Goal: Task Accomplishment & Management: Complete application form

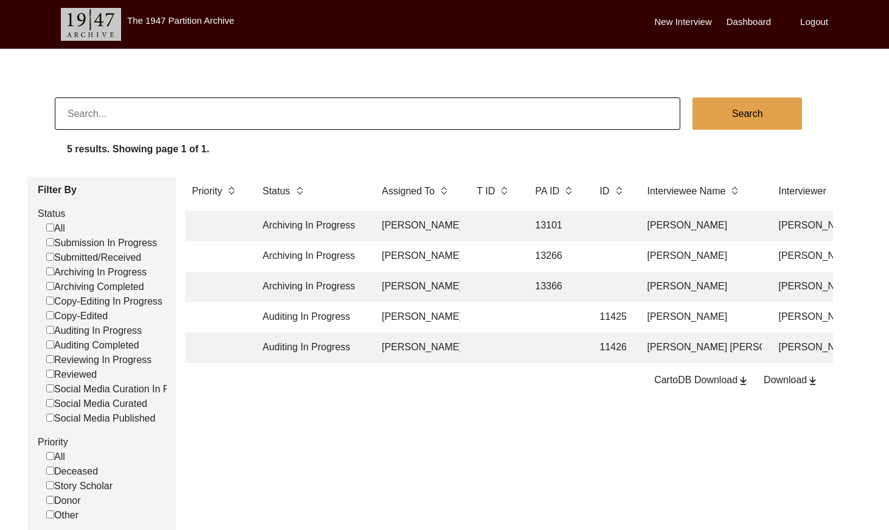
scroll to position [80, 0]
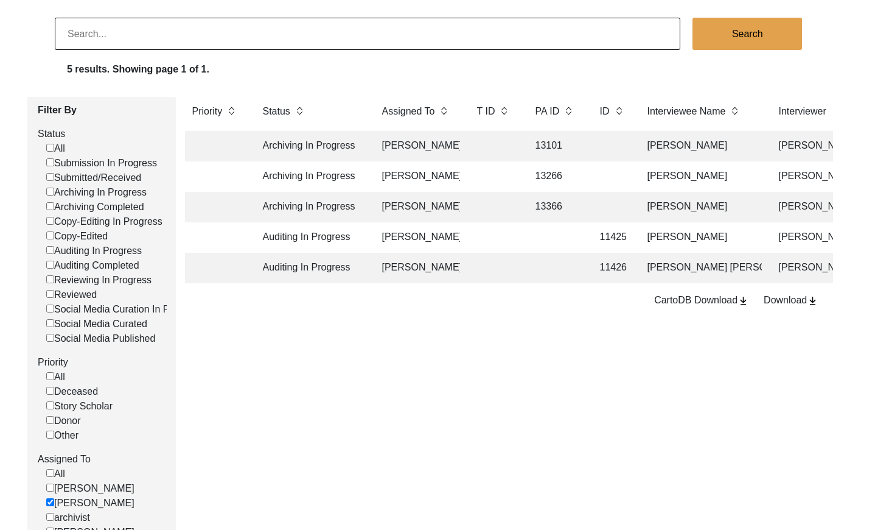
click at [150, 28] on input at bounding box center [368, 34] width 626 height 32
paste input "PA13565"
click at [79, 32] on input "PA13565" at bounding box center [368, 34] width 626 height 32
type input "13565"
checkbox input "false"
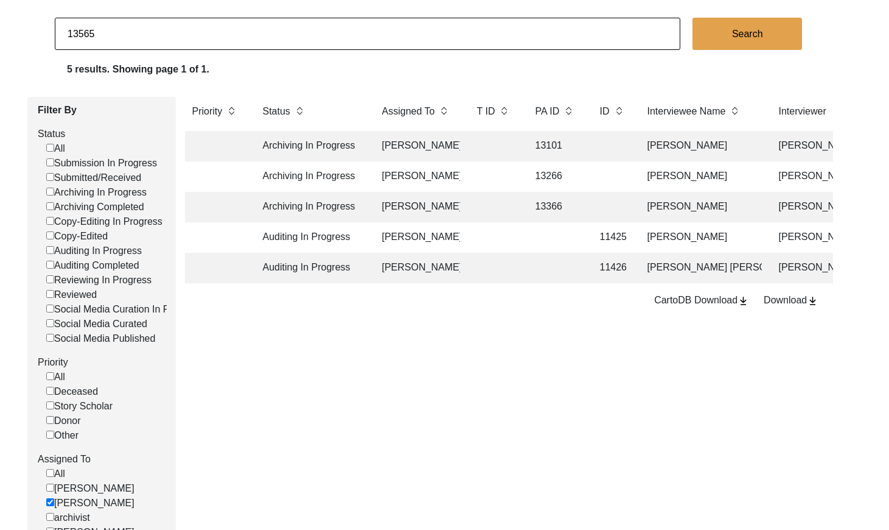
checkbox input "false"
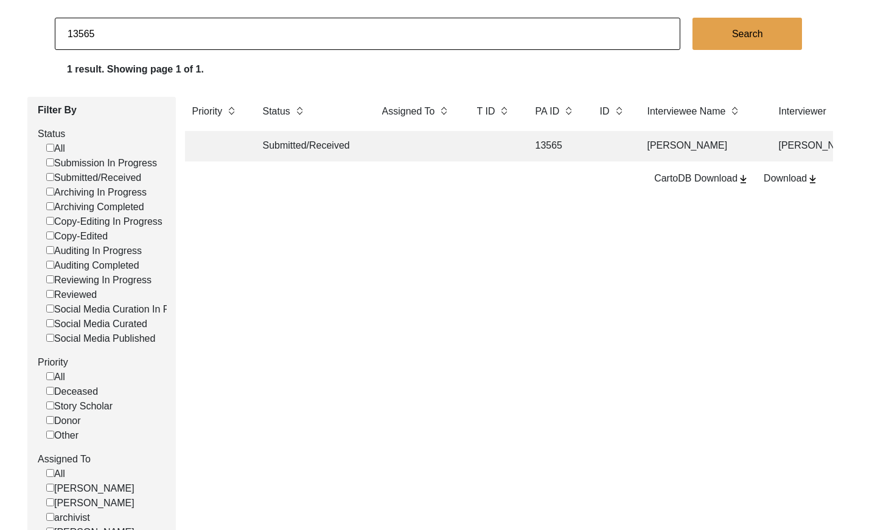
click at [506, 155] on td at bounding box center [494, 146] width 49 height 30
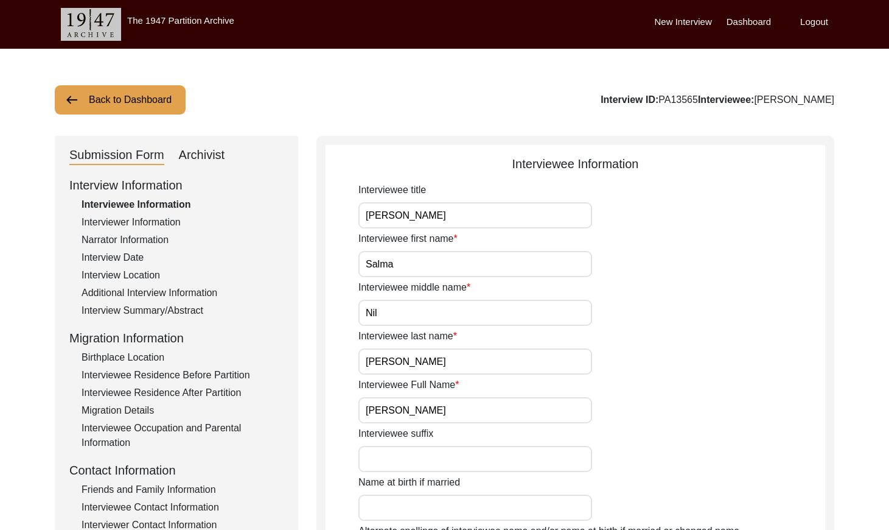
click at [121, 105] on button "Back to Dashboard" at bounding box center [120, 99] width 131 height 29
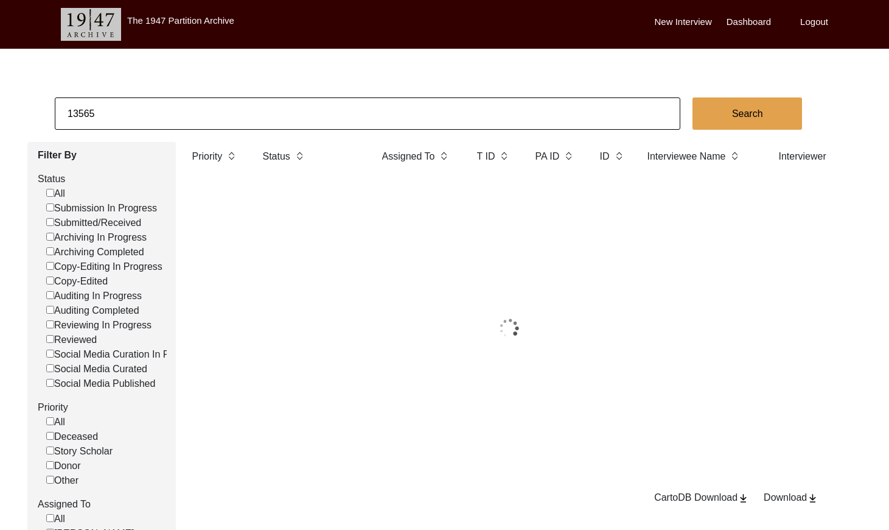
click at [156, 111] on input "13565" at bounding box center [368, 113] width 626 height 32
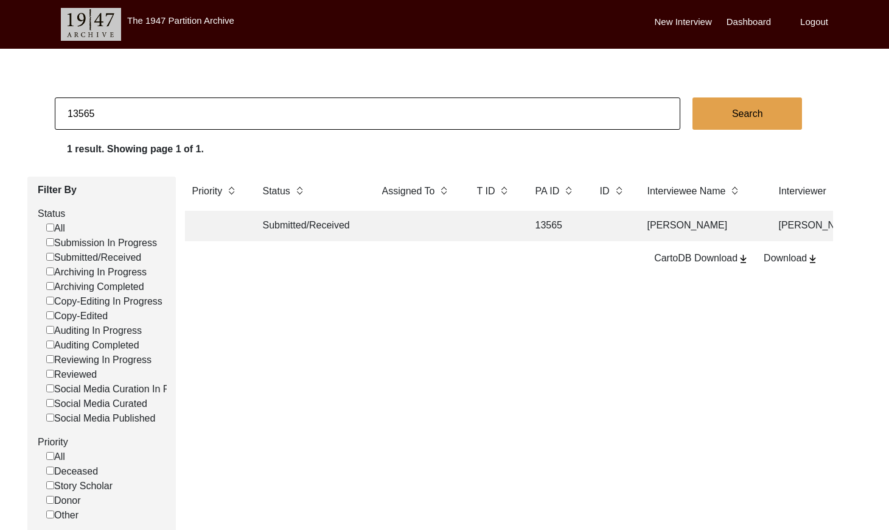
paste input "6121"
type input "6121"
checkbox input "false"
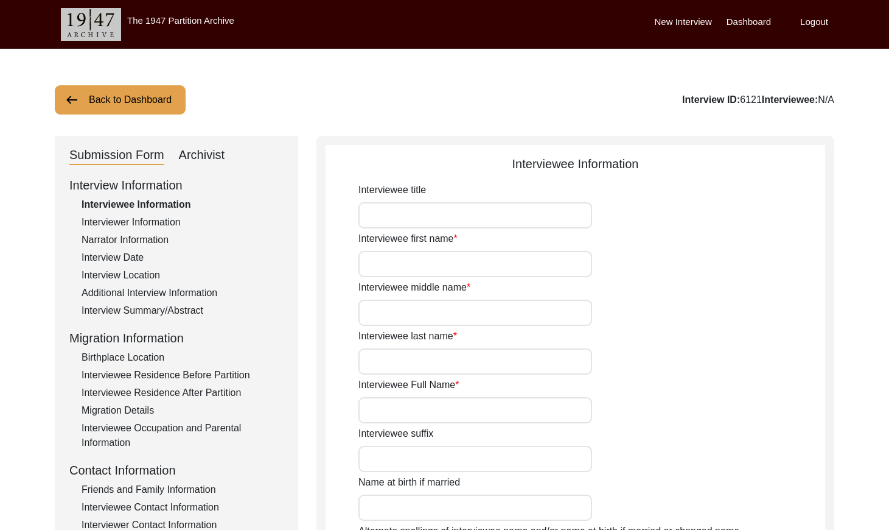
type input "Mr."
type input "[PERSON_NAME]"
type input "Sethi"
type input "[PERSON_NAME] [PERSON_NAME]"
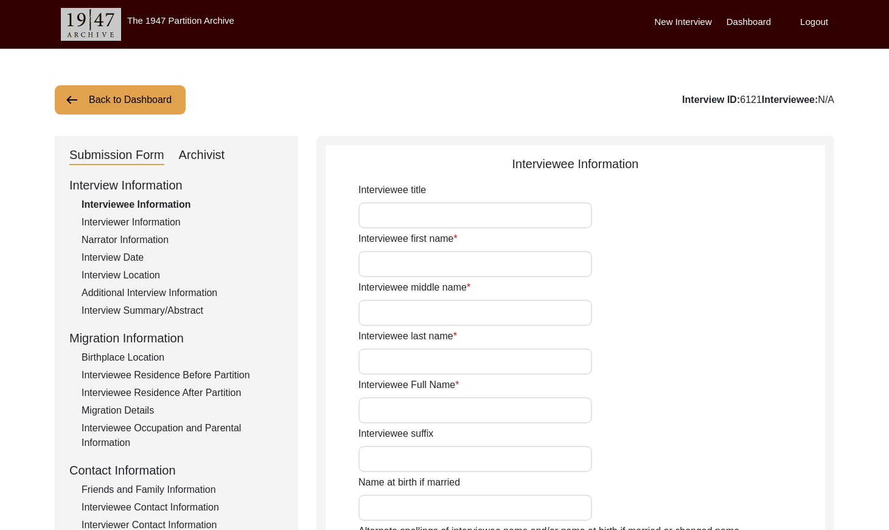
type input "N/A"
type input "[DATE]"
type input "N/A"
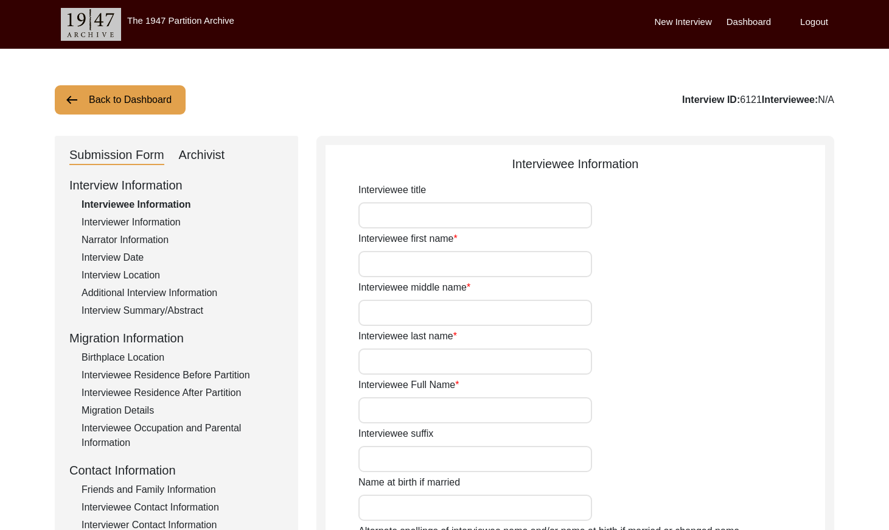
type input "80"
type input "[DEMOGRAPHIC_DATA]"
type input "N/A"
type textarea "N/A"
type input "N/A"
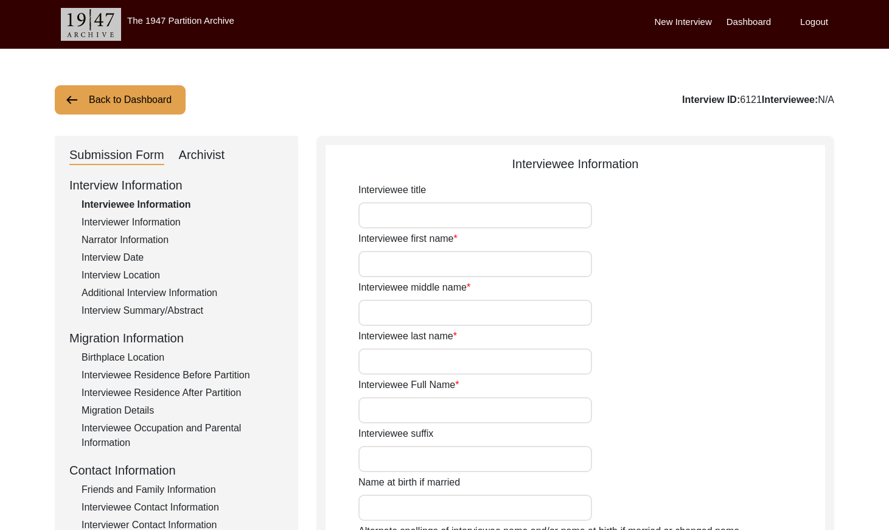
type input "N/A"
type input "[DEMOGRAPHIC_DATA]"
type input "N/A"
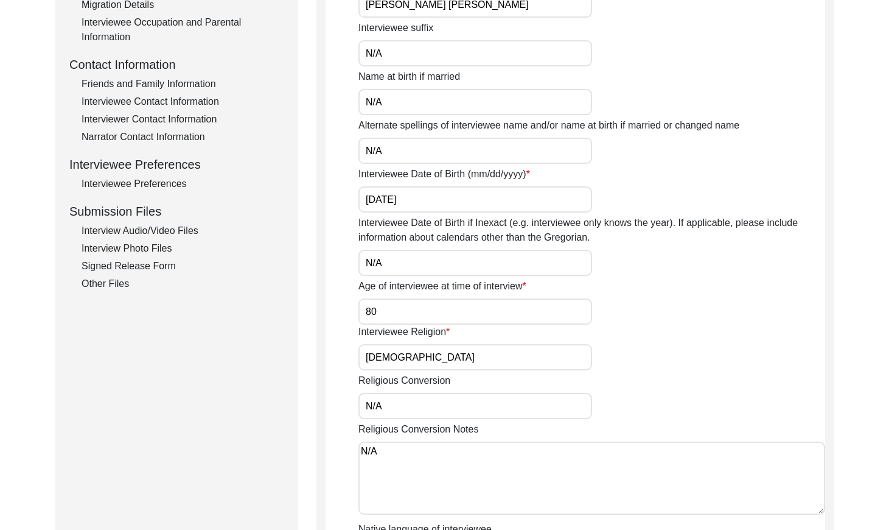
scroll to position [424, 0]
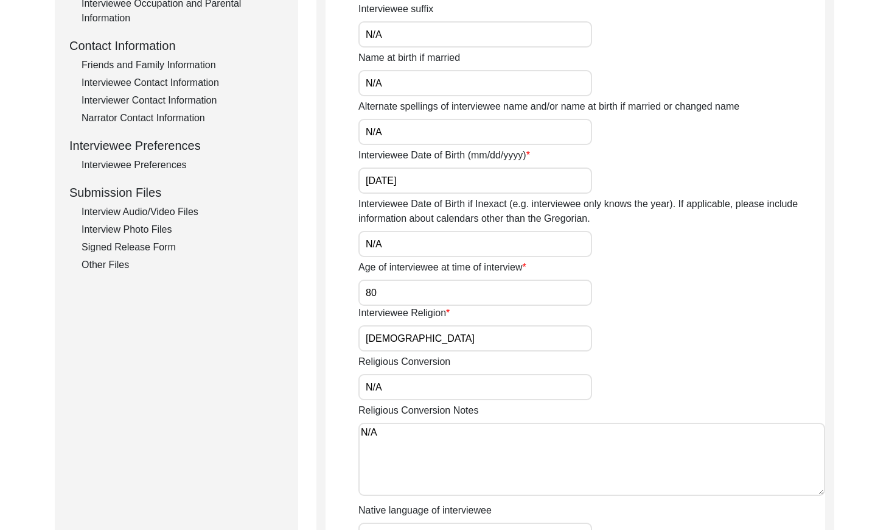
drag, startPoint x: 159, startPoint y: 228, endPoint x: 166, endPoint y: 227, distance: 6.1
click at [159, 228] on div "Interview Photo Files" at bounding box center [183, 229] width 202 height 15
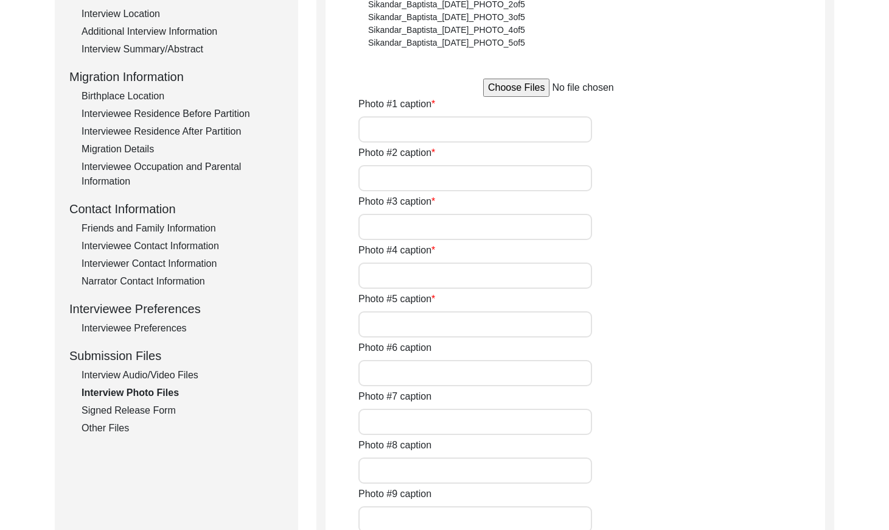
scroll to position [234, 0]
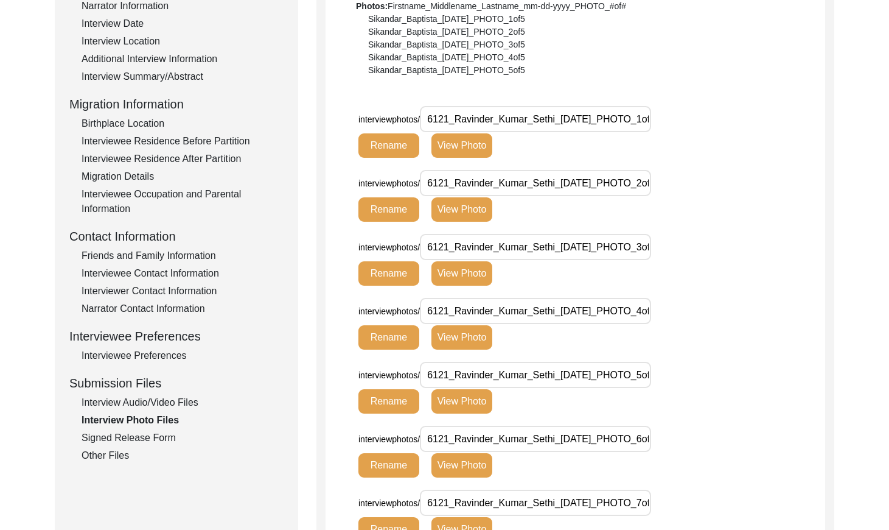
click at [454, 156] on button "View Photo" at bounding box center [462, 145] width 61 height 24
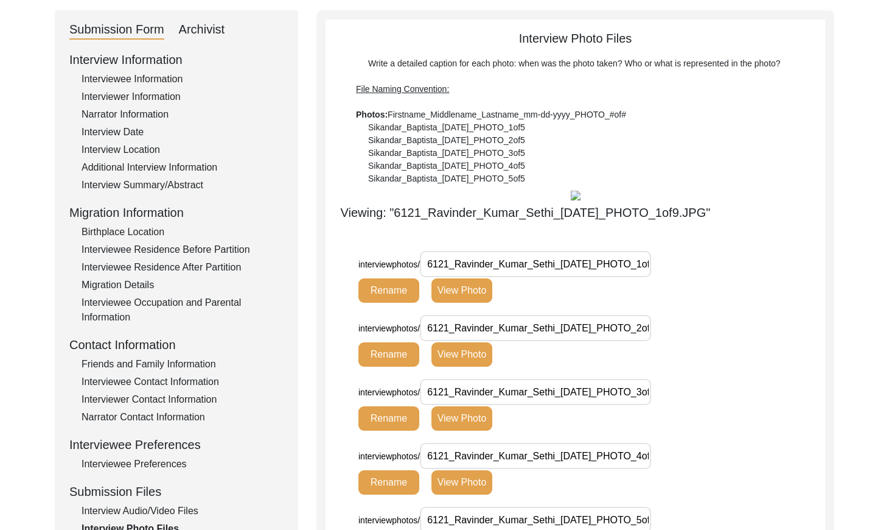
scroll to position [70, 0]
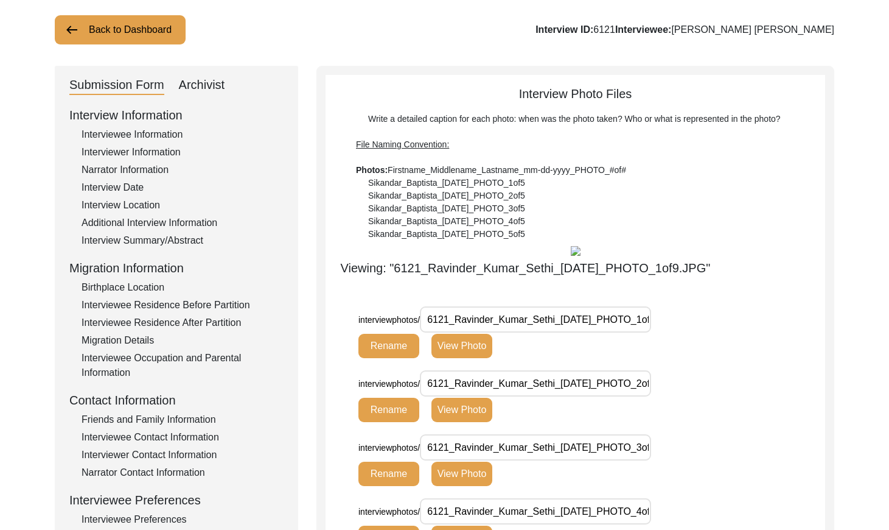
click at [209, 83] on div "Archivist" at bounding box center [202, 84] width 46 height 19
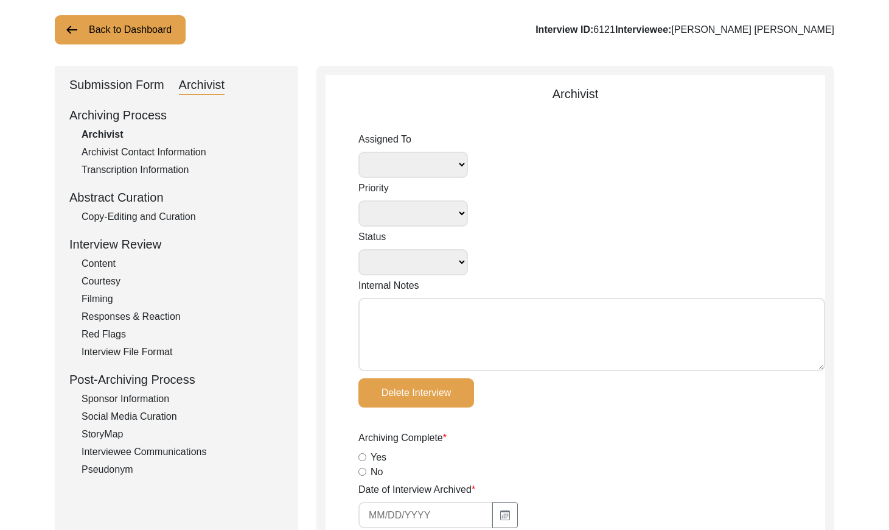
select select
select select "Auditing In Progress"
type textarea "[DATE] Victoria: assigned to Melody to audit. Please check your Archivist Folde…"
radio input "true"
type input "[DATE]"
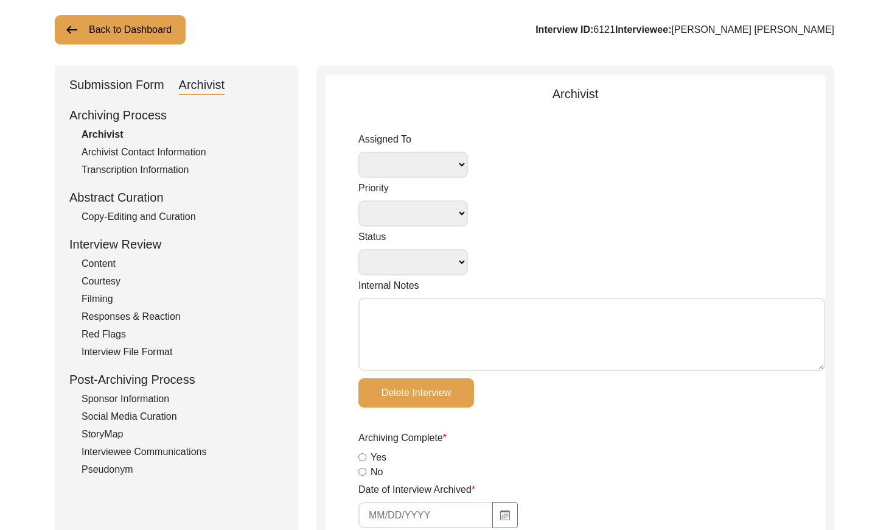
type textarea "Loremipsu 25 Dolors Amet Consectetur Adipiscinge Sed Doeiusmodte incid utla, et…"
type input "[DATE]"
radio input "true"
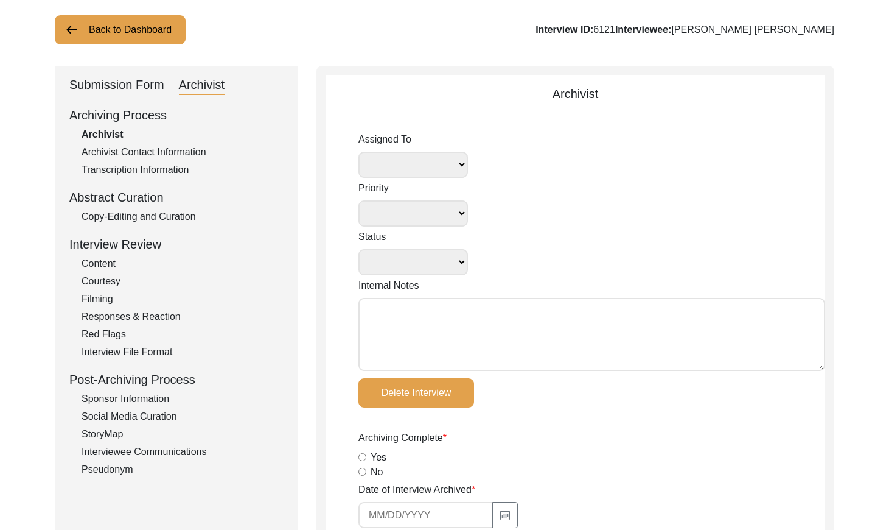
radio input "true"
type textarea "Friends and Family Contacts seem to be related to interviewer instead of interv…"
radio input "true"
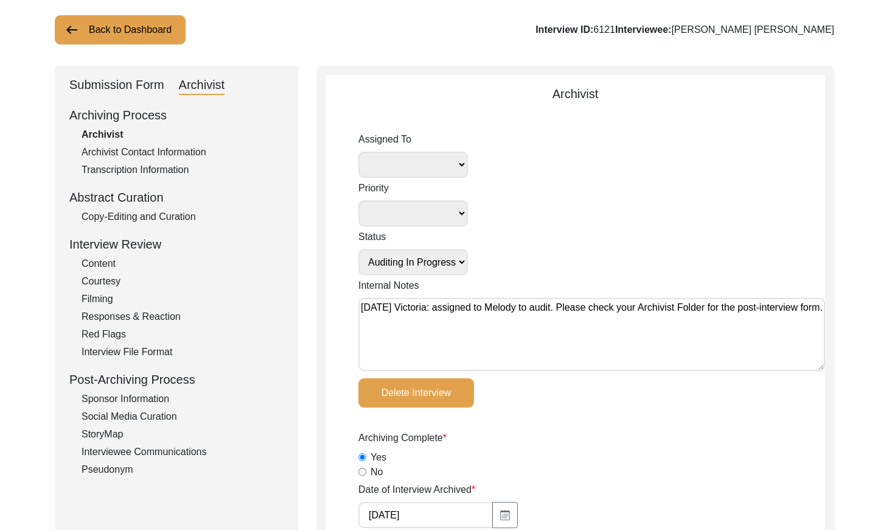
radio input "true"
type input "2:08:07"
radio input "true"
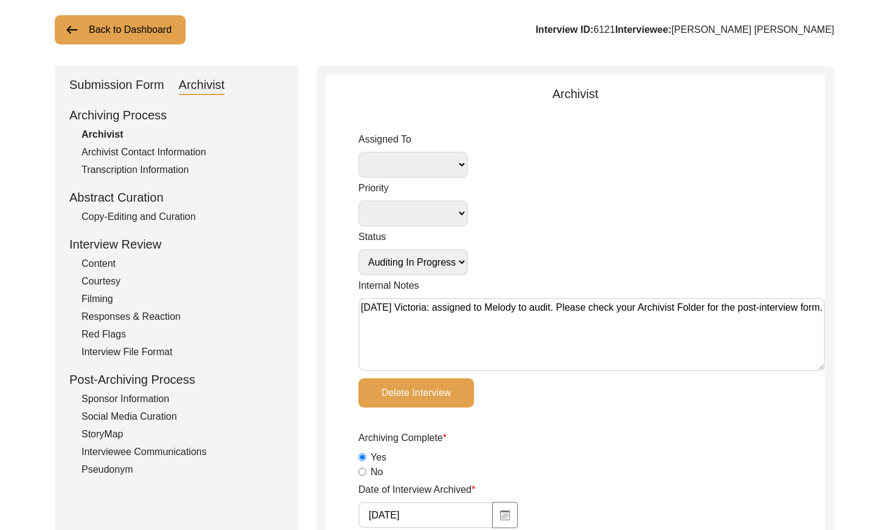
radio input "true"
type input "16"
radio input "true"
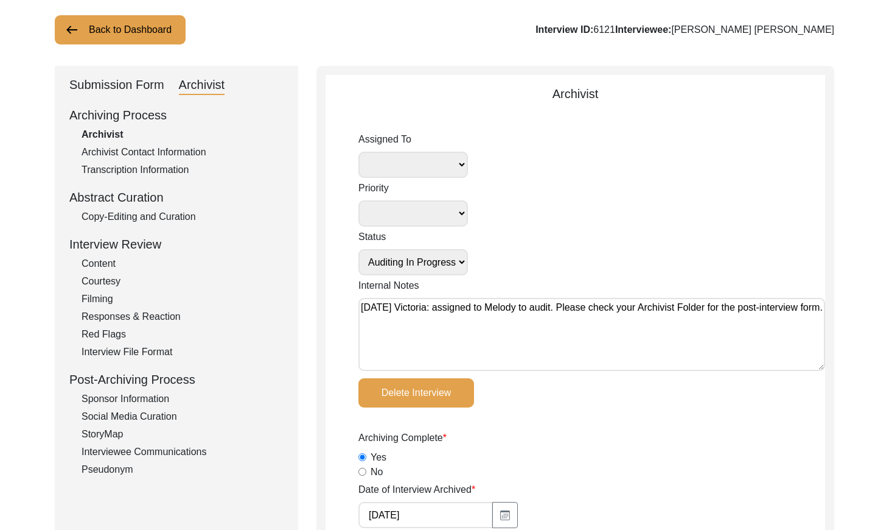
type textarea "N/A"
select select "556"
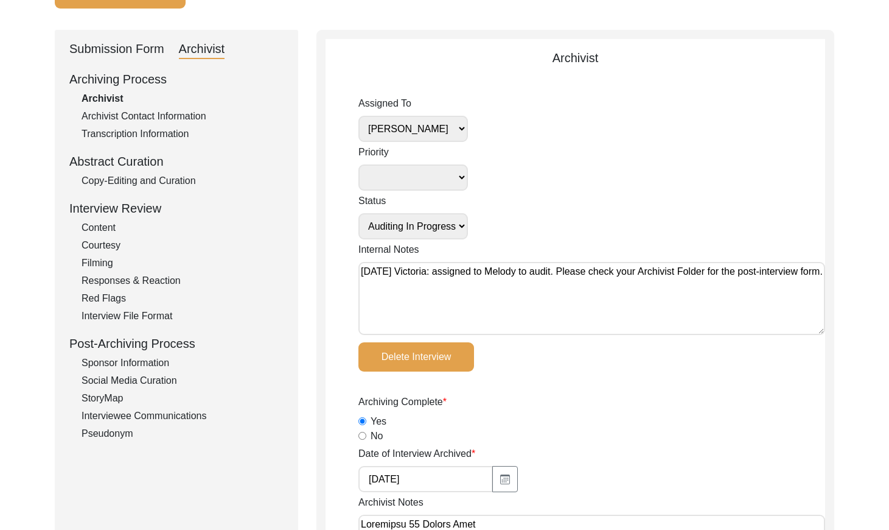
scroll to position [107, 0]
drag, startPoint x: 158, startPoint y: 175, endPoint x: 212, endPoint y: 174, distance: 54.8
click at [158, 175] on div "Copy-Editing and Curation" at bounding box center [183, 180] width 202 height 15
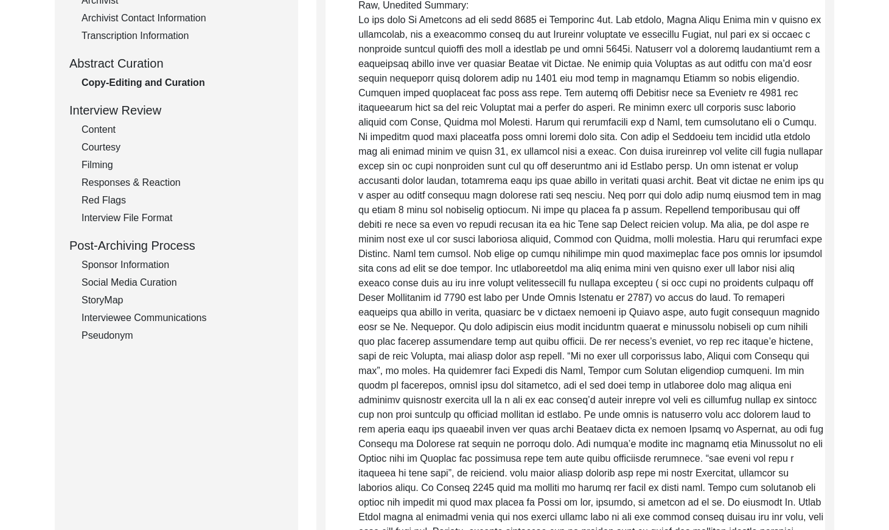
scroll to position [52, 0]
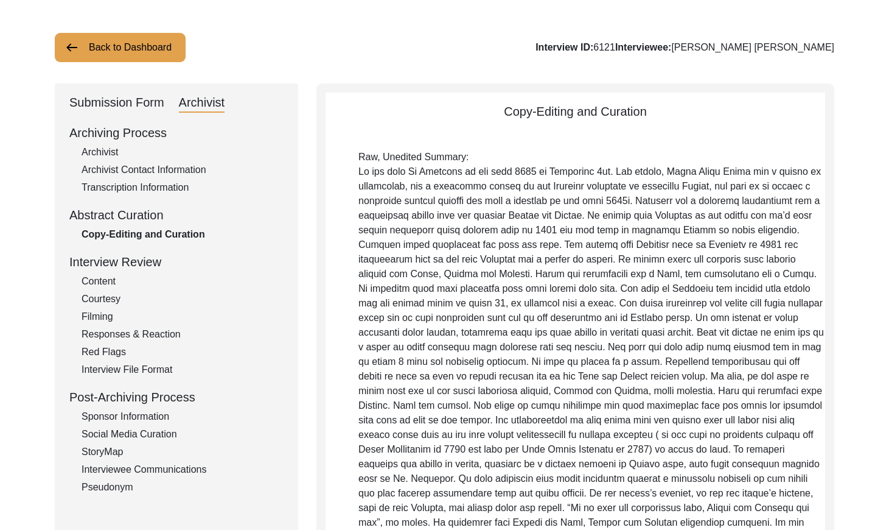
click at [97, 148] on div "Archivist" at bounding box center [183, 152] width 202 height 15
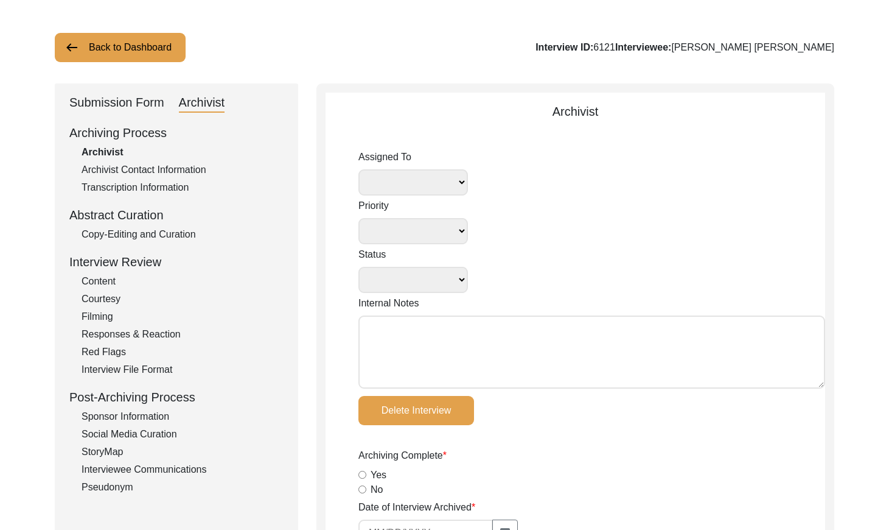
select select "556"
select select
select select "Auditing In Progress"
type textarea "[DATE] Victoria: assigned to Melody to audit. Please check your Archivist Folde…"
radio input "true"
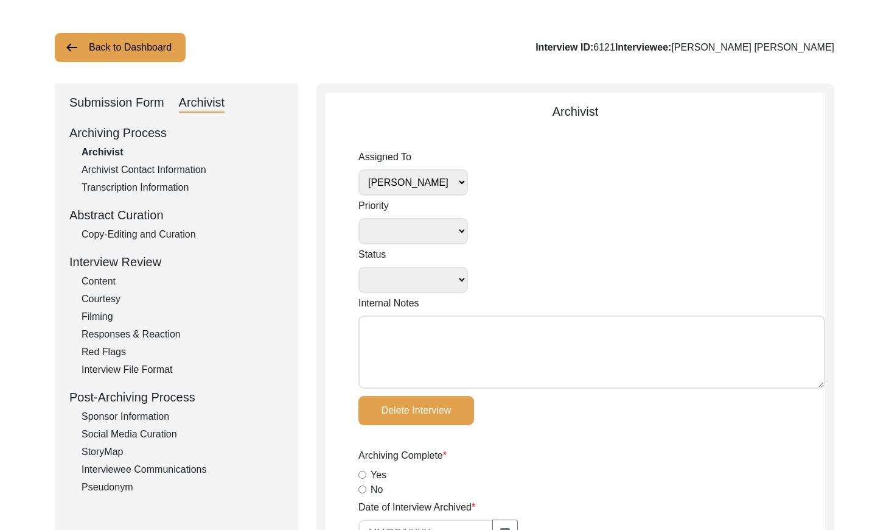
type input "[DATE]"
type textarea "Loremipsu 25 Dolors Amet Consectetur Adipiscinge Sed Doeiusmodte incid utla, et…"
type input "[DATE]"
radio input "true"
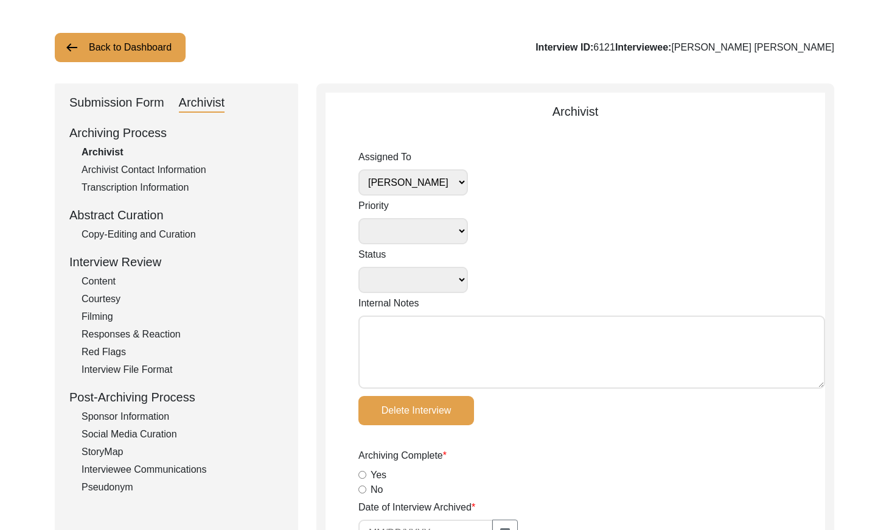
radio input "true"
type textarea "Friends and Family Contacts seem to be related to interviewer instead of interv…"
radio input "true"
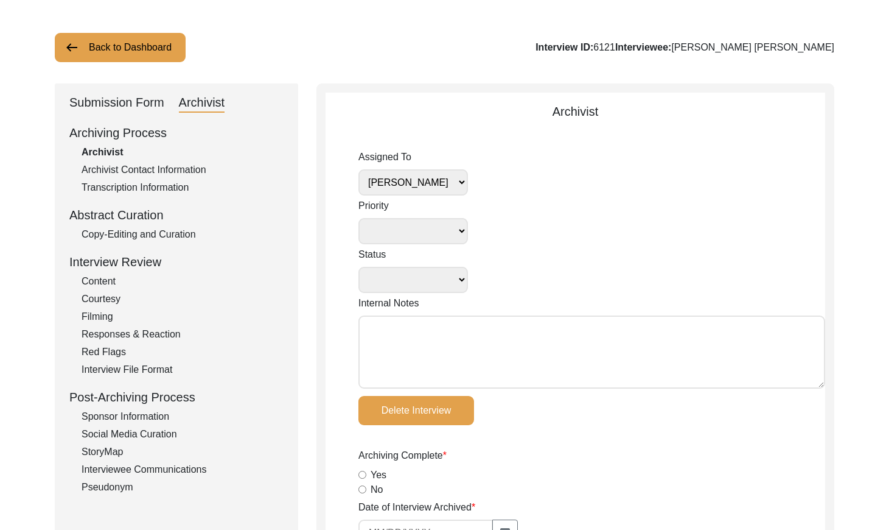
radio input "true"
type input "2:08:07"
radio input "true"
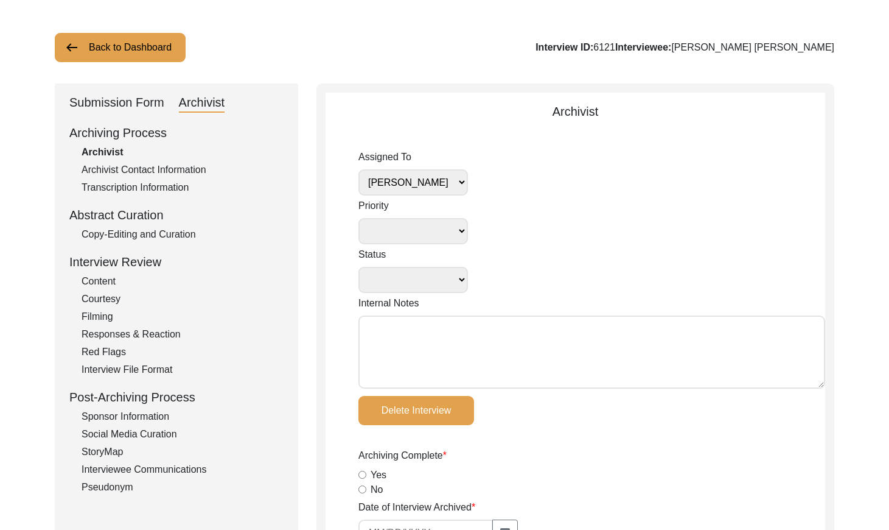
radio input "true"
type input "16"
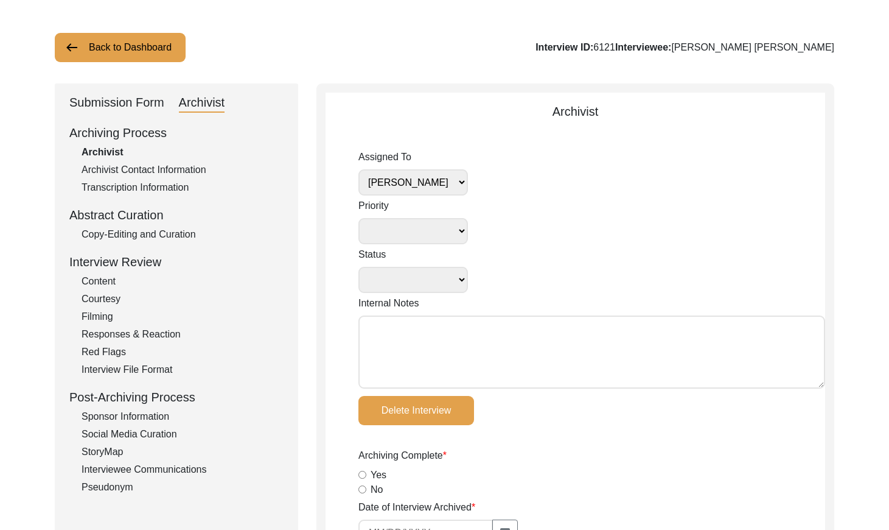
radio input "true"
type textarea "N/A"
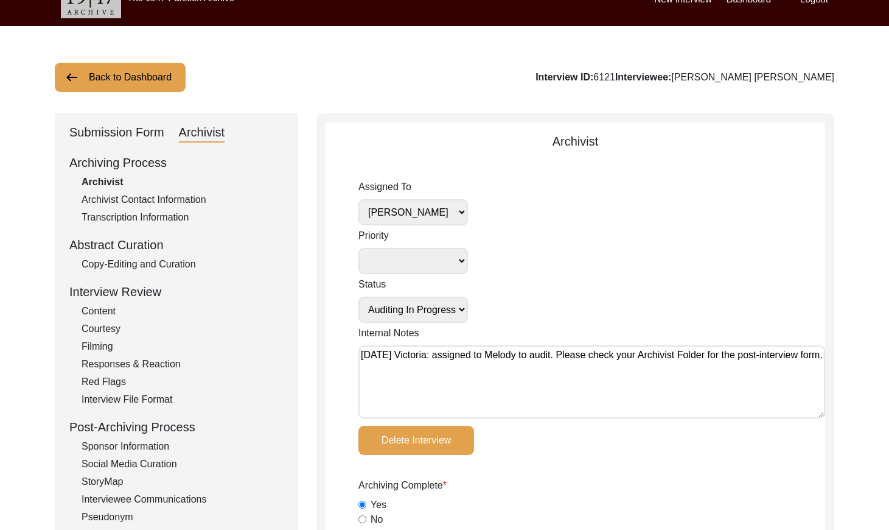
scroll to position [0, 0]
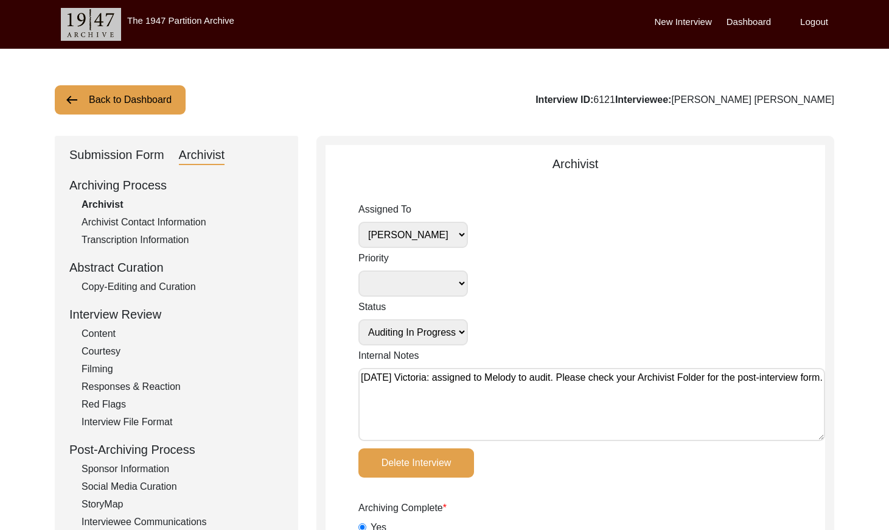
drag, startPoint x: 108, startPoint y: 99, endPoint x: 124, endPoint y: 96, distance: 16.1
click at [108, 99] on button "Back to Dashboard" at bounding box center [120, 99] width 131 height 29
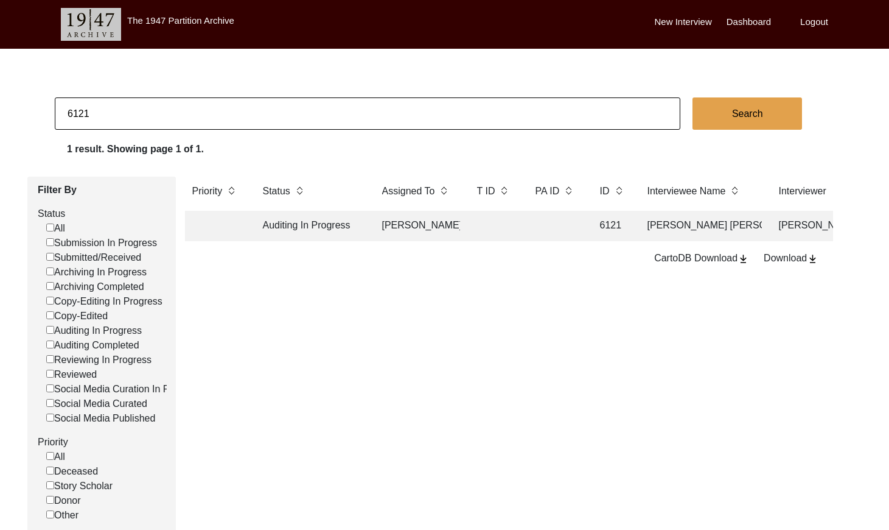
click at [231, 124] on input "6121" at bounding box center [368, 113] width 626 height 32
checkbox input "false"
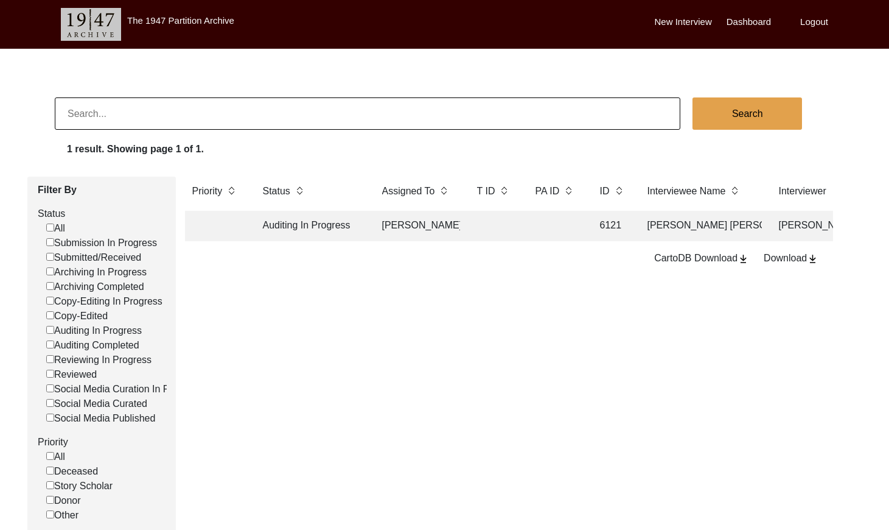
checkbox input "false"
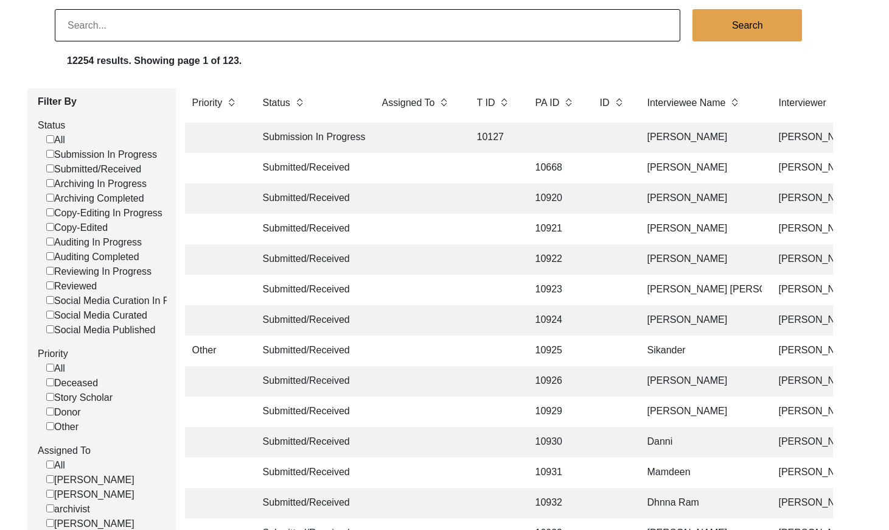
scroll to position [99, 0]
